Goal: Navigation & Orientation: Find specific page/section

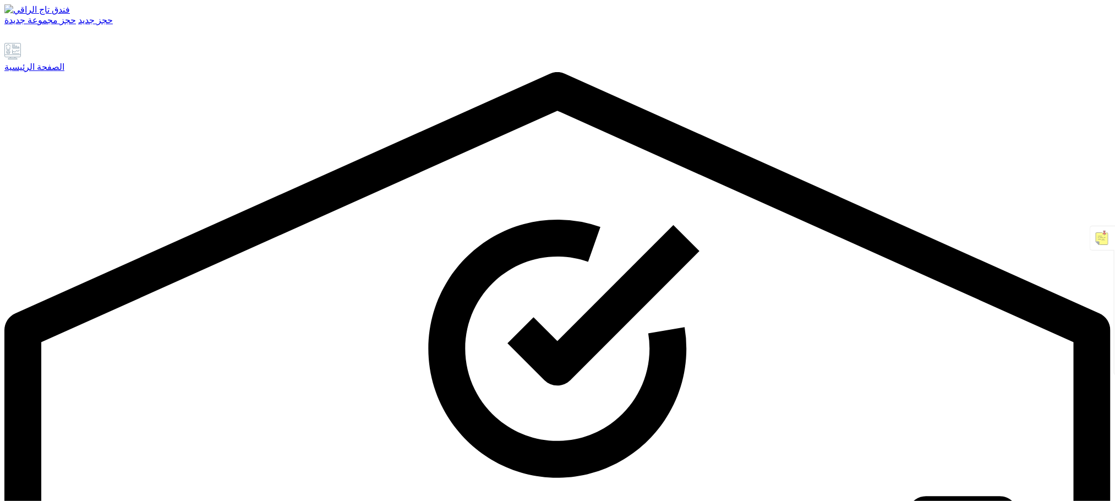
click at [64, 72] on font "الصفحة الرئيسية" at bounding box center [34, 66] width 60 height 9
click at [63, 72] on div "الصفحة الرئيسية" at bounding box center [557, 67] width 1106 height 10
